Goal: Navigation & Orientation: Find specific page/section

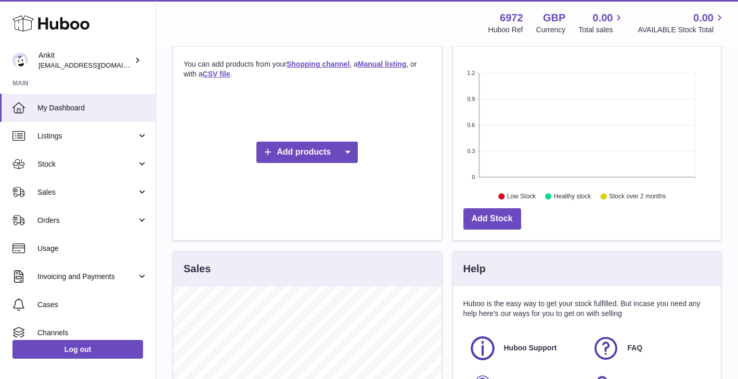
scroll to position [353, 0]
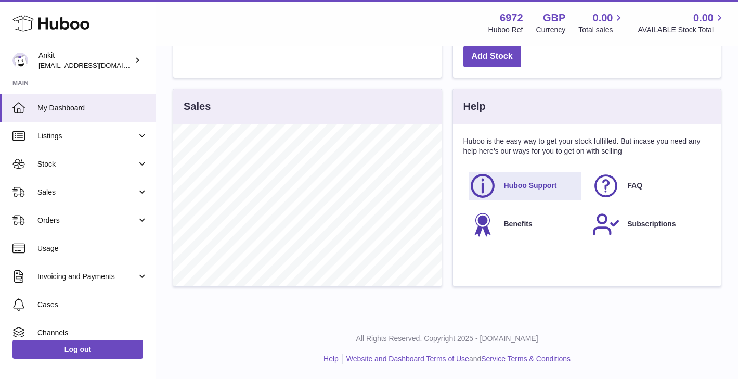
click at [521, 186] on span "Huboo Support" at bounding box center [530, 186] width 53 height 10
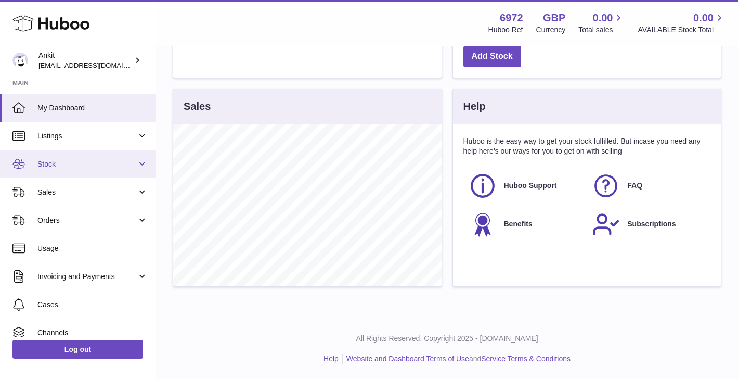
click at [79, 165] on span "Stock" at bounding box center [86, 164] width 99 height 10
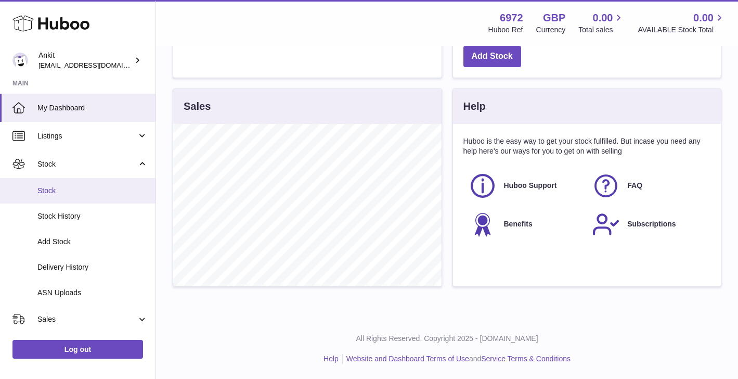
click at [72, 185] on link "Stock" at bounding box center [78, 190] width 156 height 25
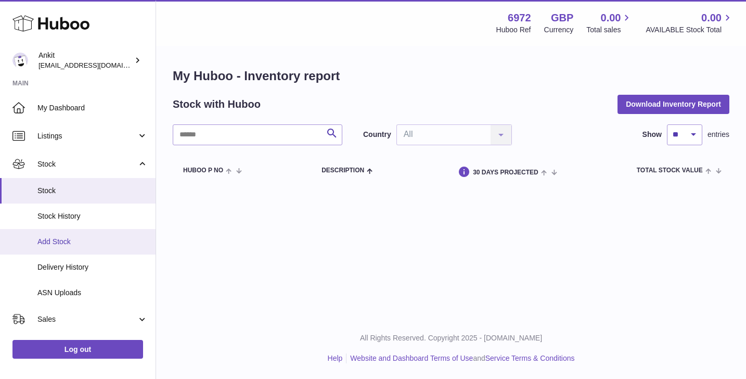
scroll to position [173, 0]
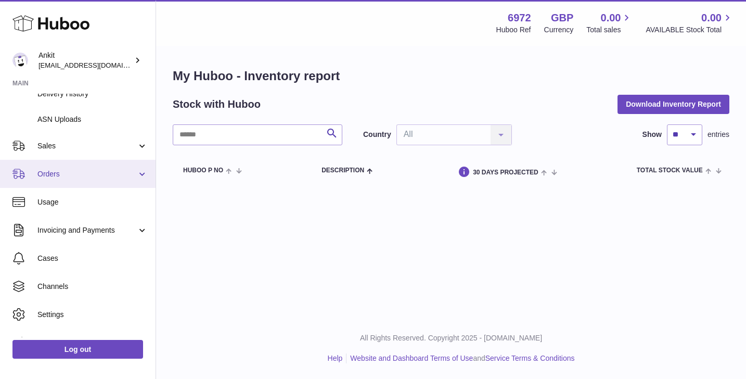
click at [87, 175] on span "Orders" at bounding box center [86, 174] width 99 height 10
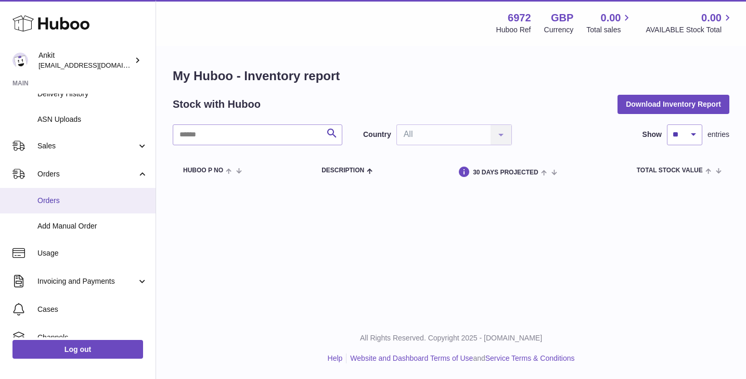
click at [71, 210] on link "Orders" at bounding box center [78, 200] width 156 height 25
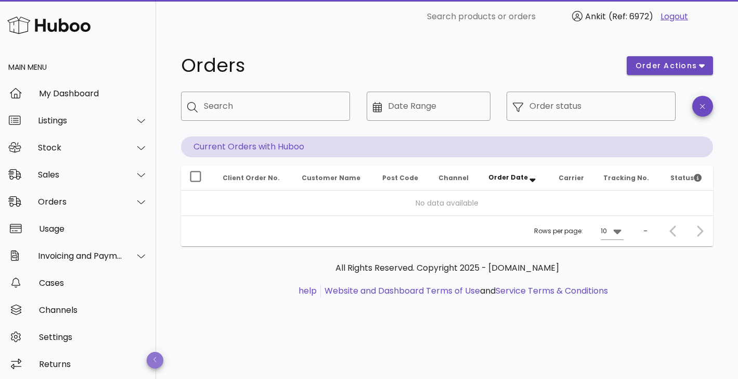
click at [154, 357] on icon "button" at bounding box center [156, 359] width 4 height 7
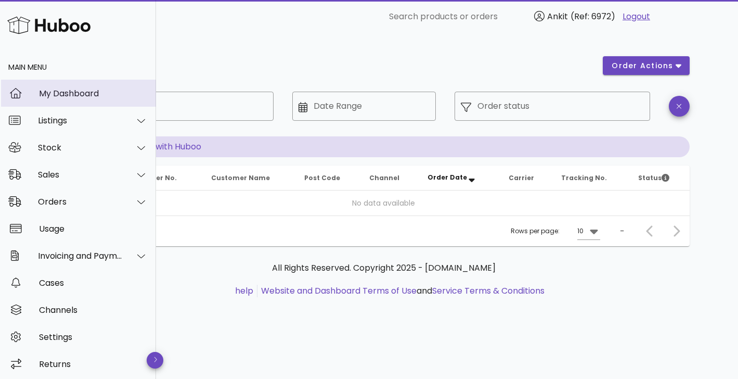
click at [46, 98] on div "My Dashboard" at bounding box center [93, 93] width 109 height 22
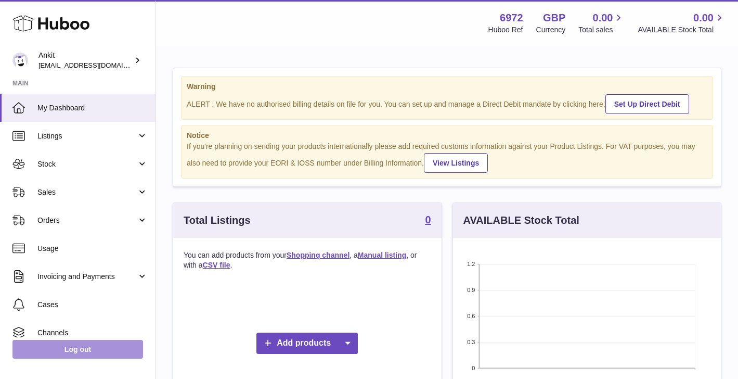
click at [85, 355] on link "Log out" at bounding box center [77, 349] width 131 height 19
